Goal: Information Seeking & Learning: Check status

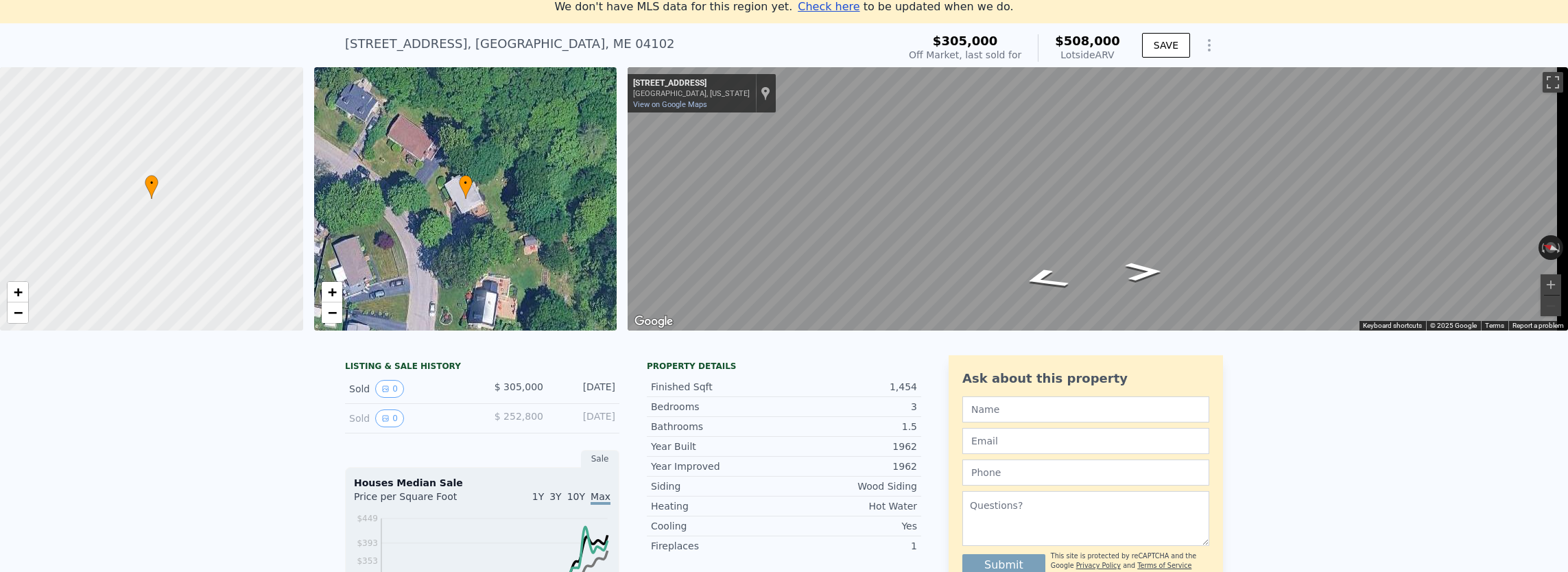
scroll to position [69, 0]
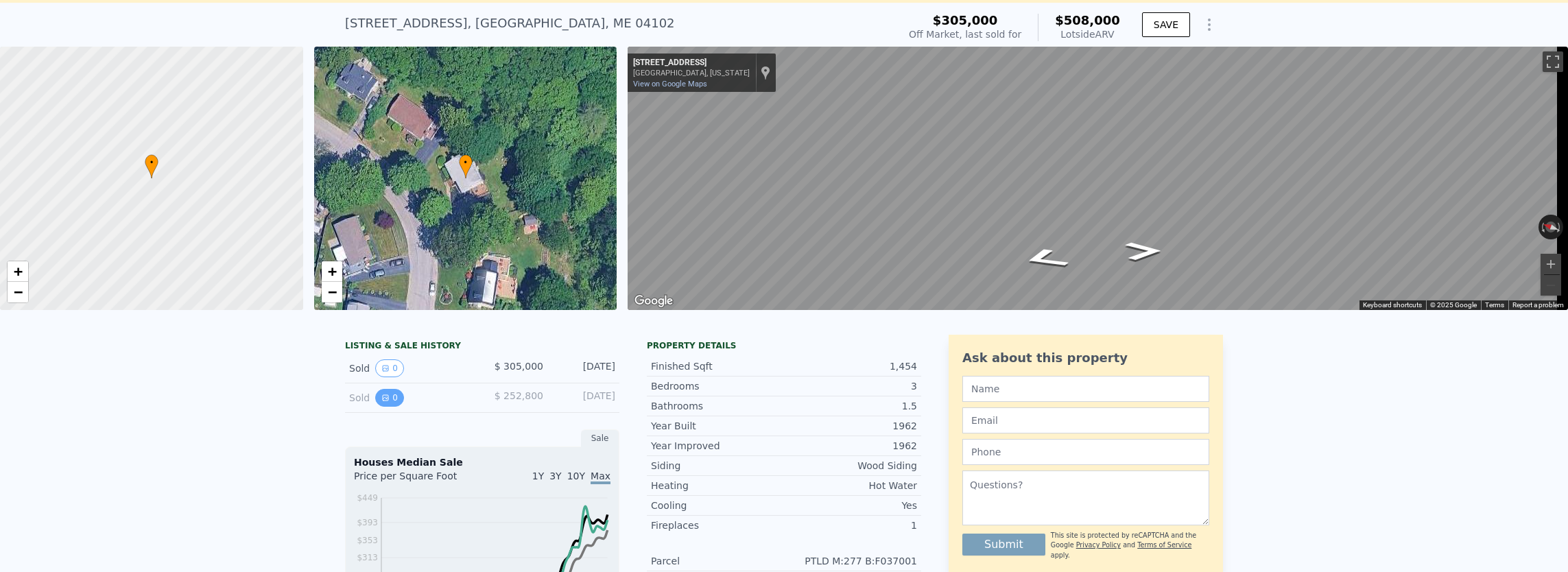
click at [375, 407] on button "0" at bounding box center [389, 398] width 29 height 18
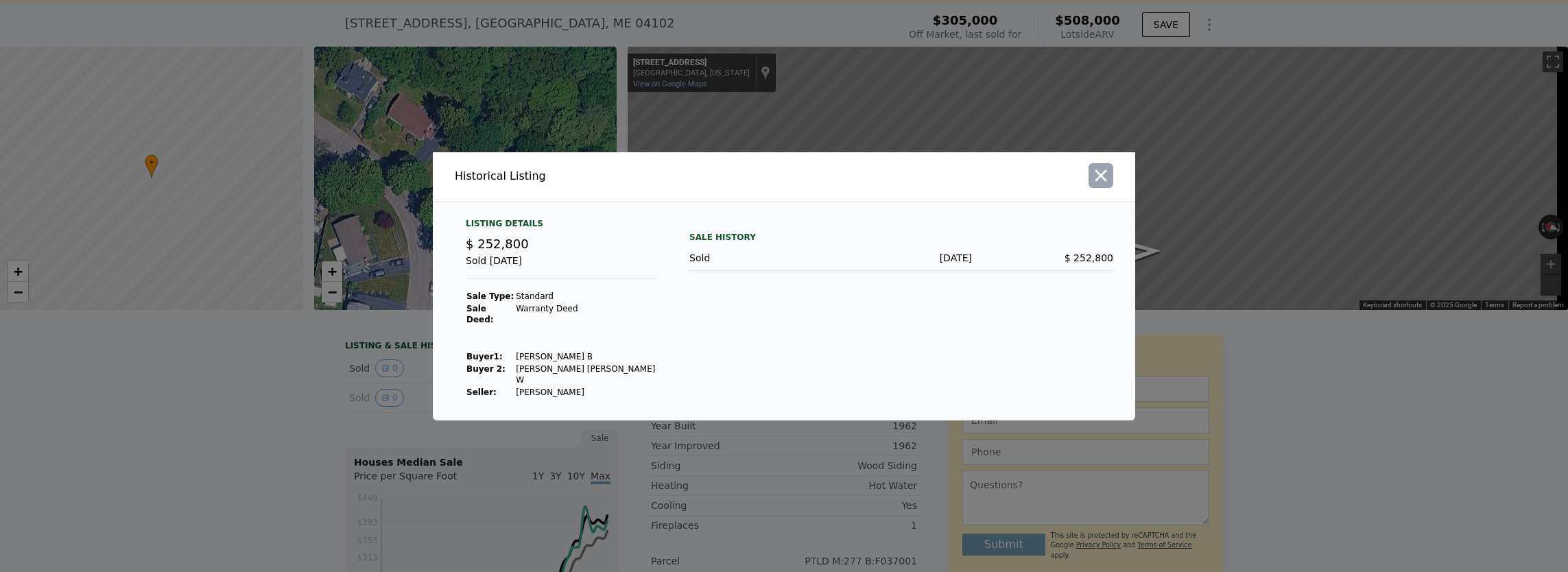
click at [1102, 185] on icon "button" at bounding box center [1100, 175] width 19 height 19
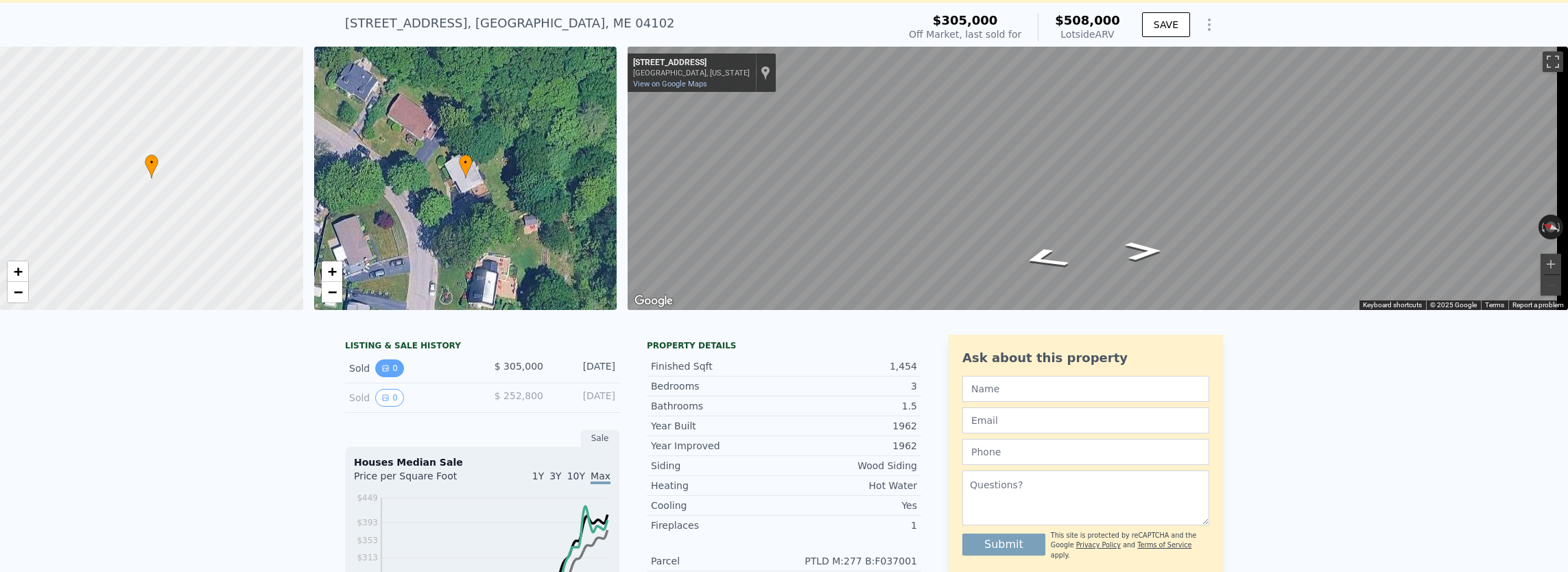
click at [378, 377] on button "0" at bounding box center [389, 368] width 29 height 18
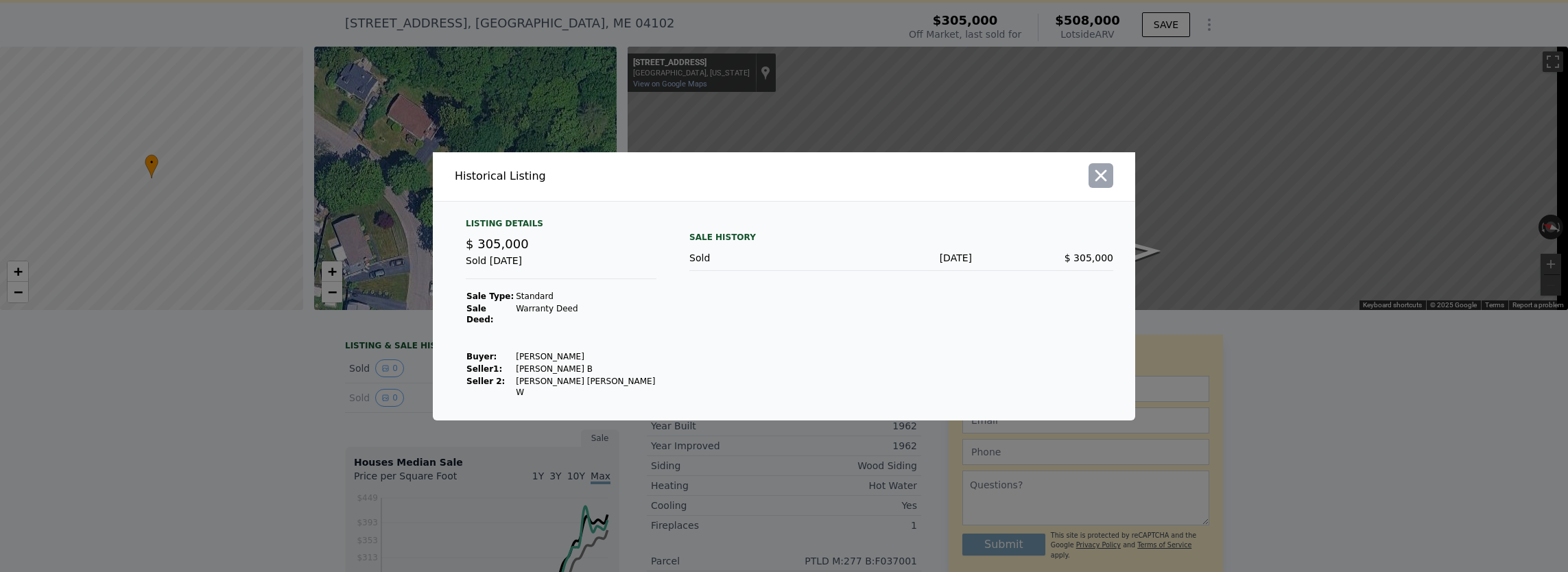
click at [1105, 185] on icon "button" at bounding box center [1100, 175] width 19 height 19
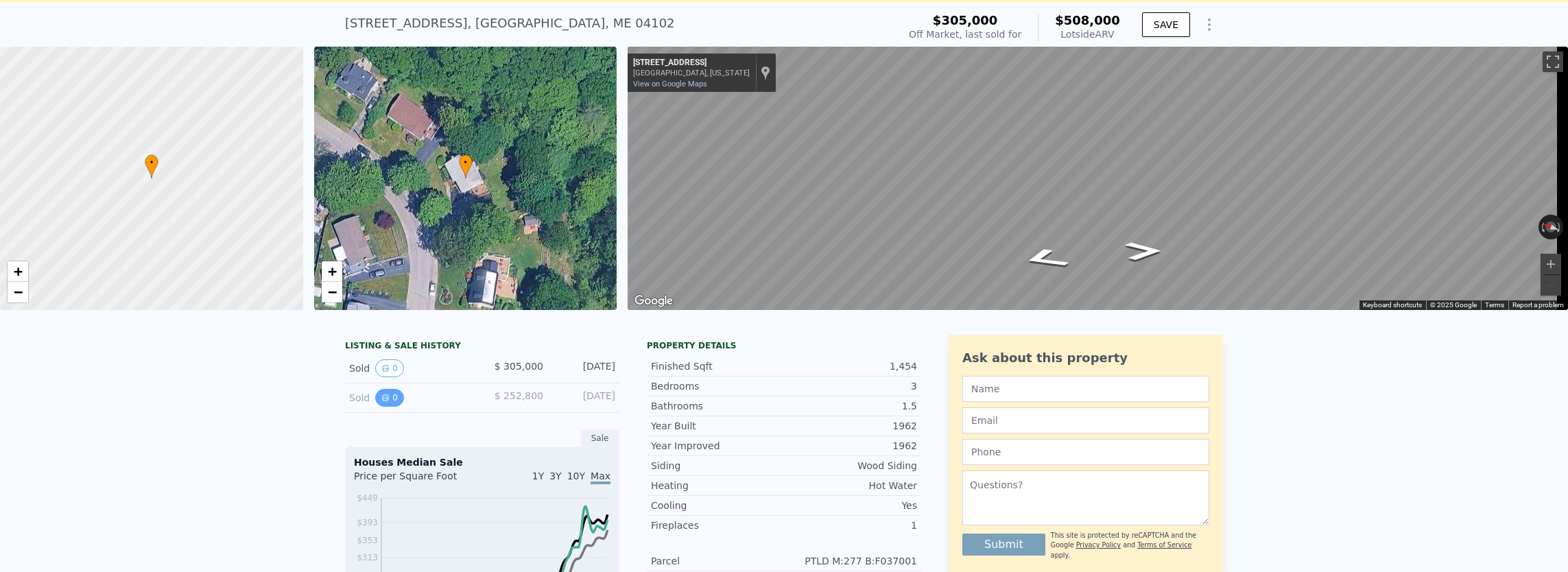
click at [383, 401] on icon "View historical data" at bounding box center [385, 398] width 5 height 5
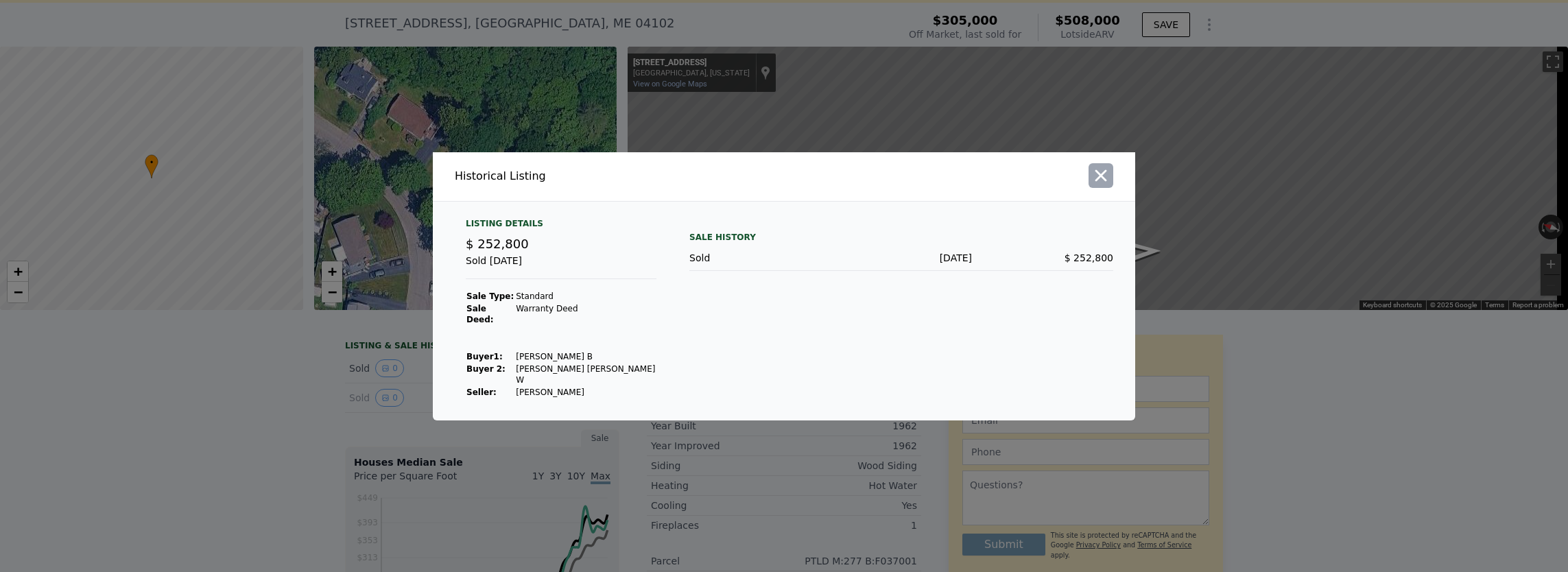
click at [1106, 184] on icon "button" at bounding box center [1100, 175] width 19 height 19
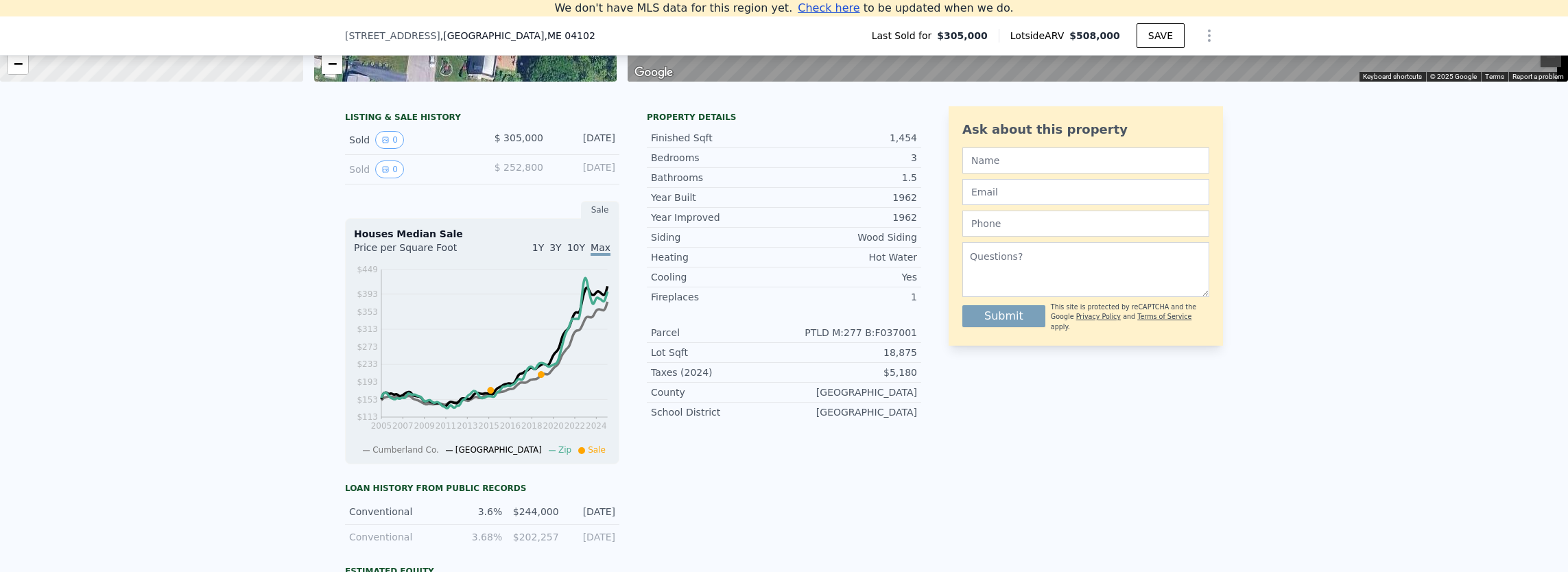
scroll to position [0, 0]
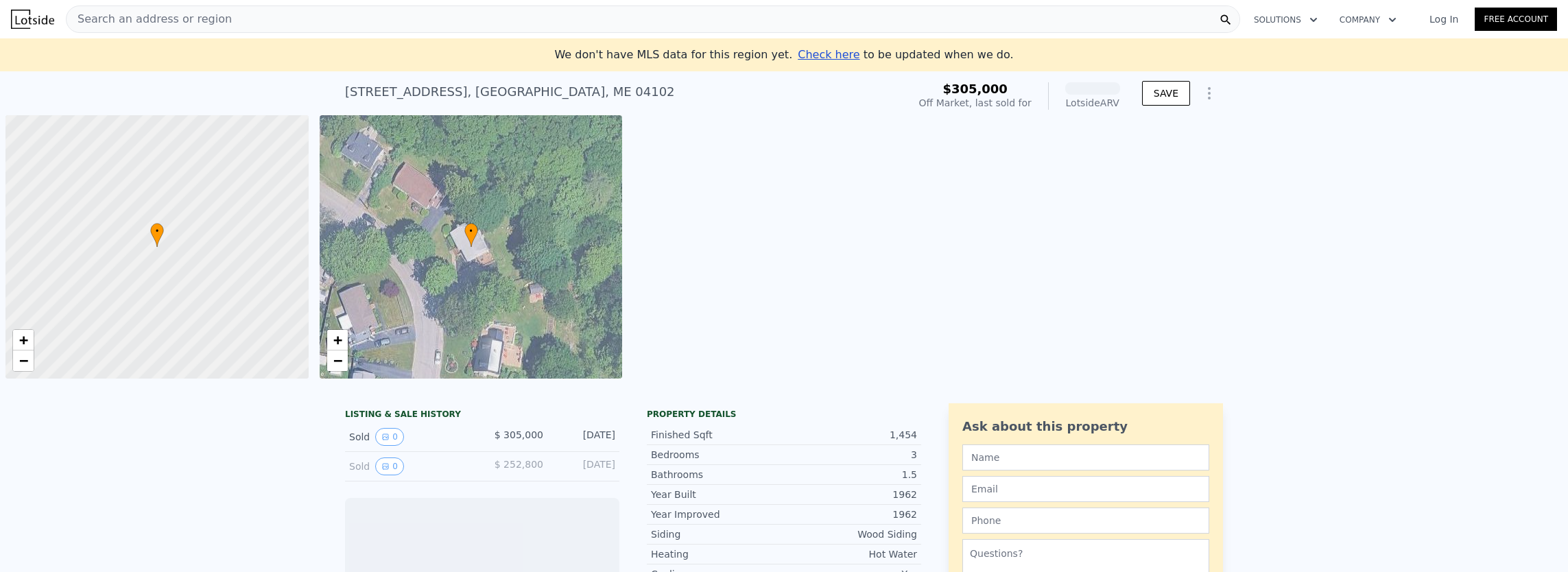
scroll to position [0, 5]
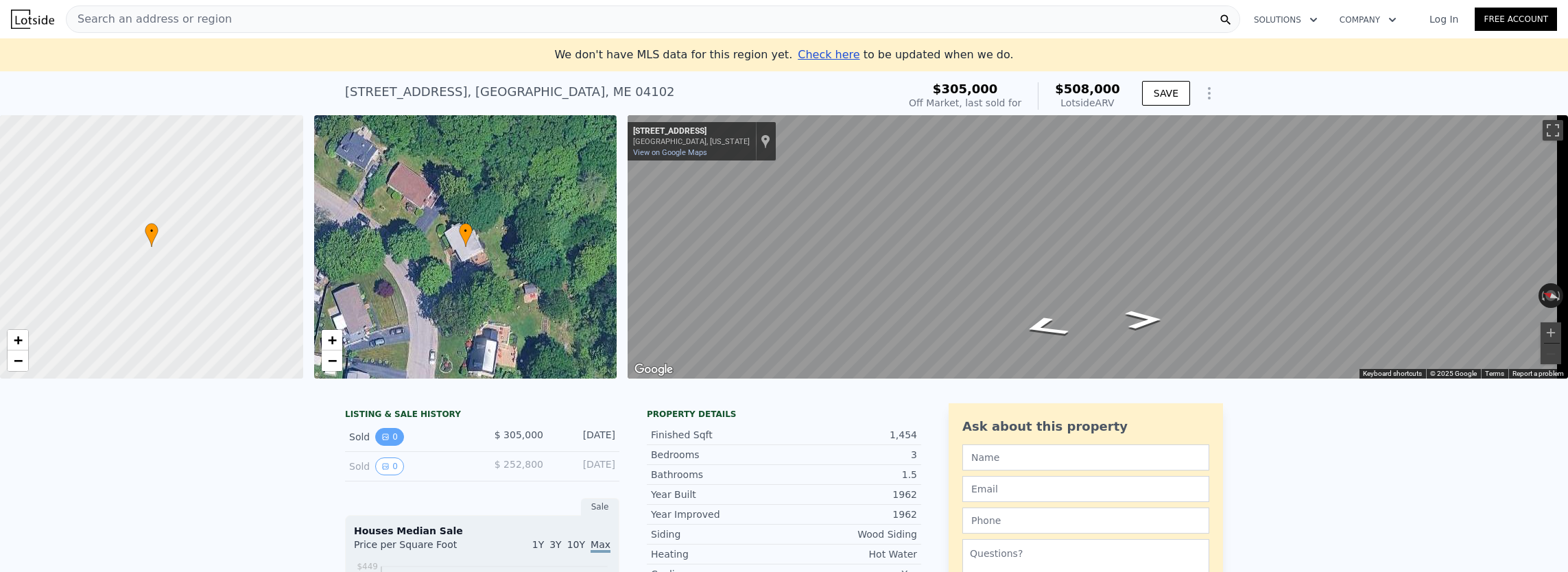
click at [386, 441] on button "0" at bounding box center [389, 437] width 29 height 18
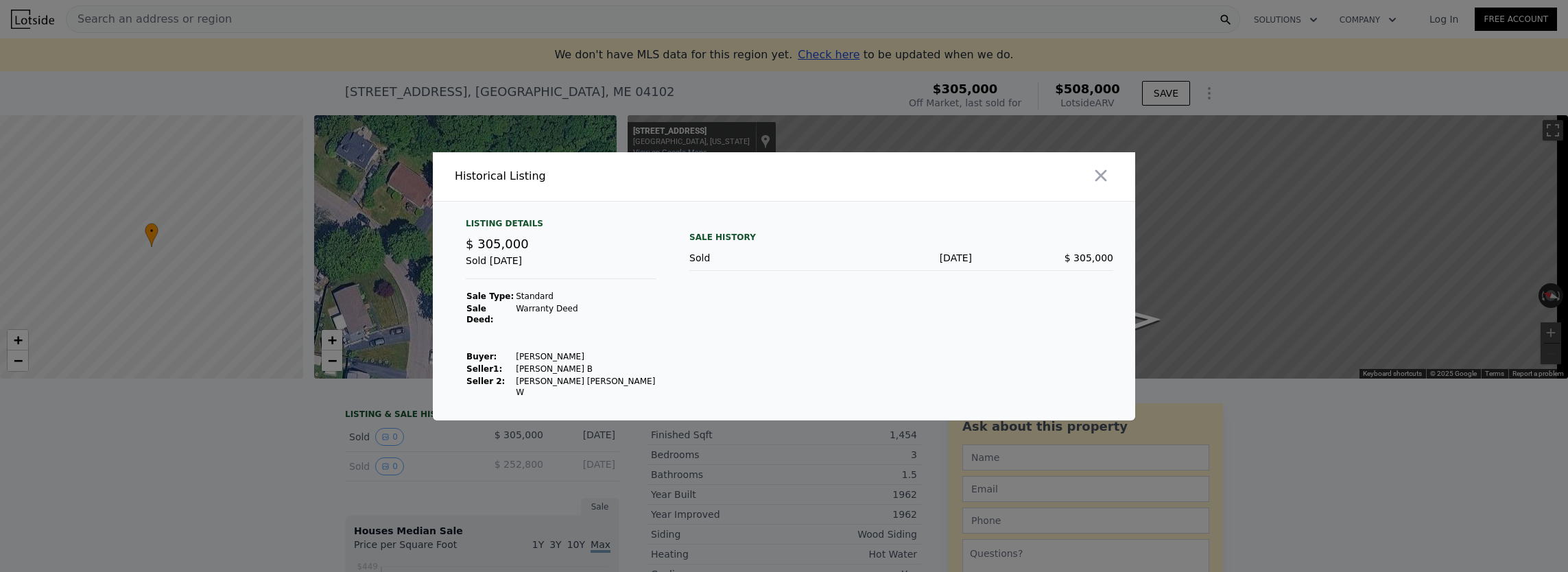
click at [595, 512] on div at bounding box center [784, 286] width 1568 height 572
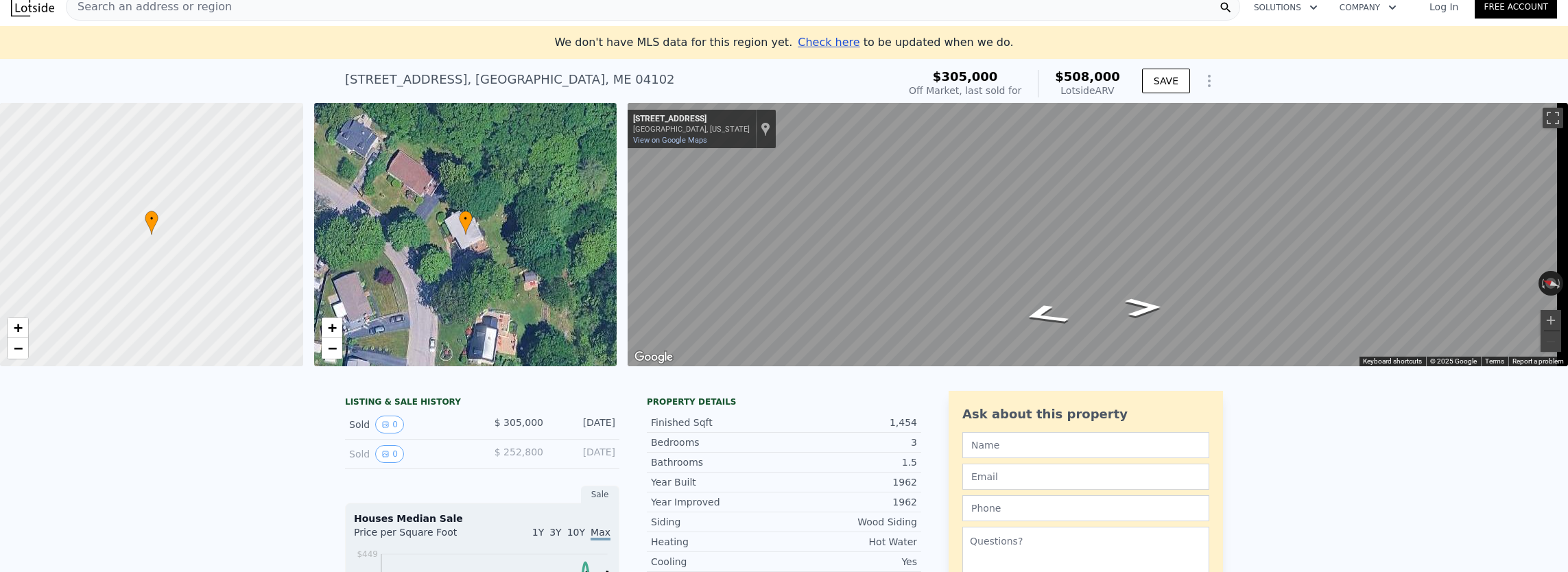
scroll to position [0, 0]
